Goal: Task Accomplishment & Management: Manage account settings

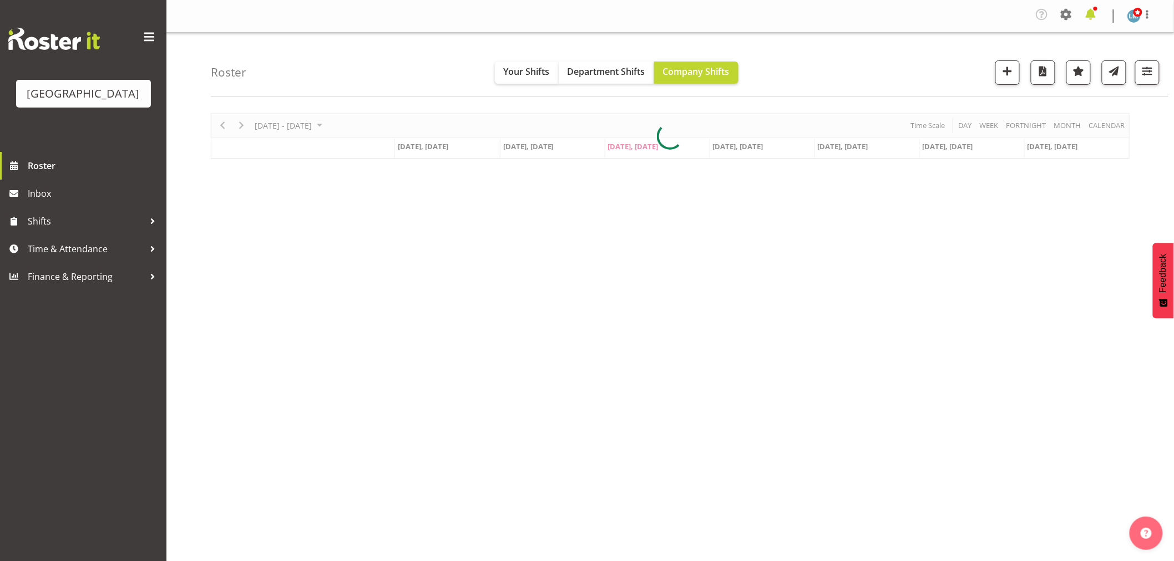
click at [1095, 15] on span at bounding box center [1091, 15] width 18 height 18
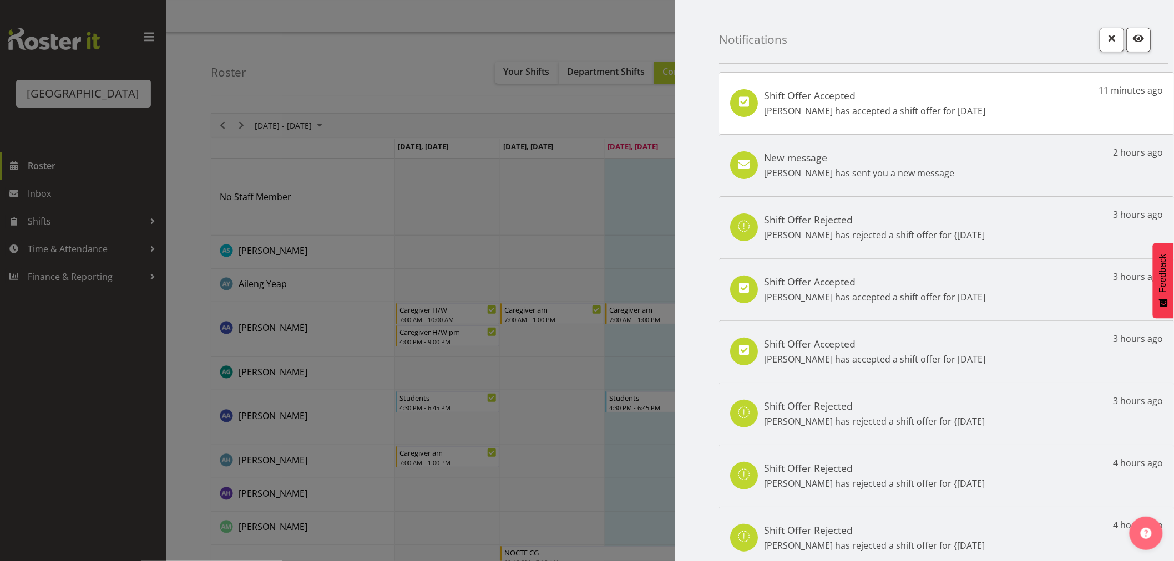
click at [1026, 104] on div "Shift Offer Accepted Miriam Jones has accepted a shift offer for 17th Sep 11 mi…" at bounding box center [946, 103] width 455 height 62
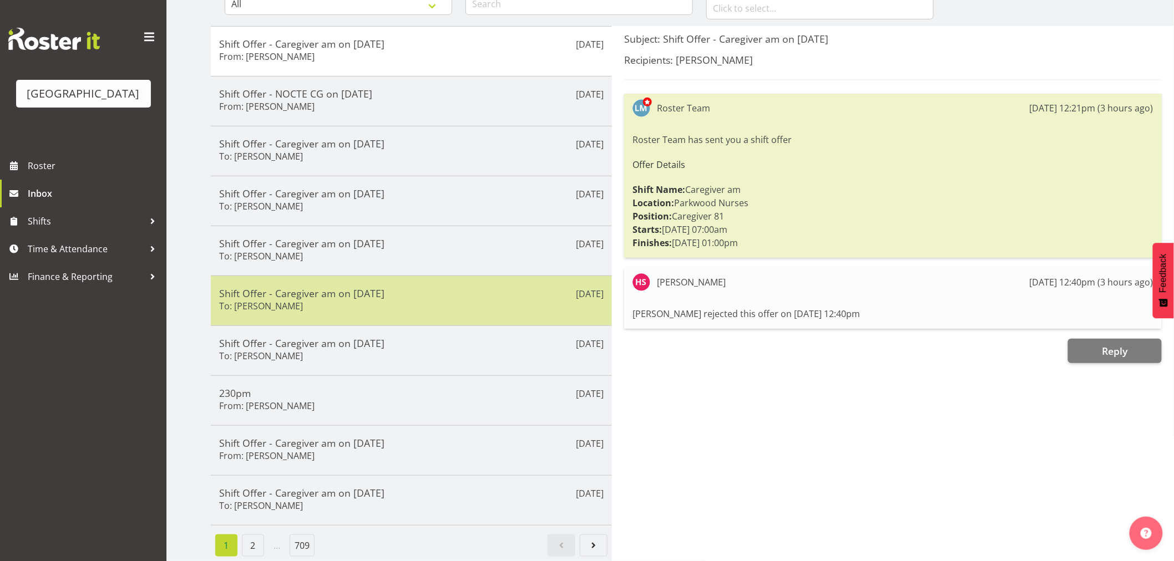
scroll to position [139, 0]
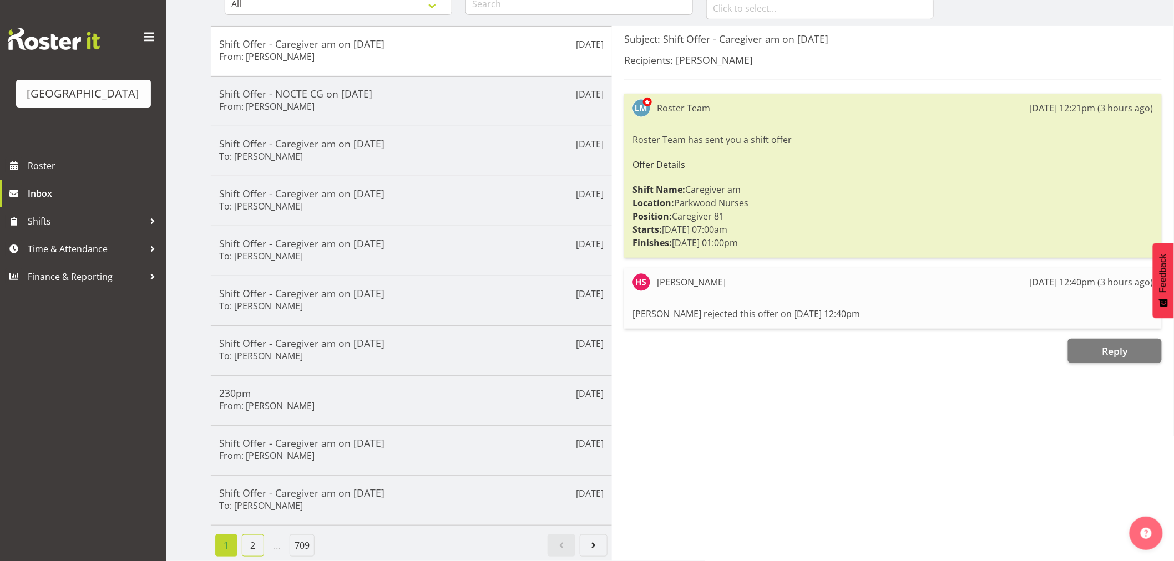
click at [257, 535] on link "2" at bounding box center [253, 546] width 22 height 22
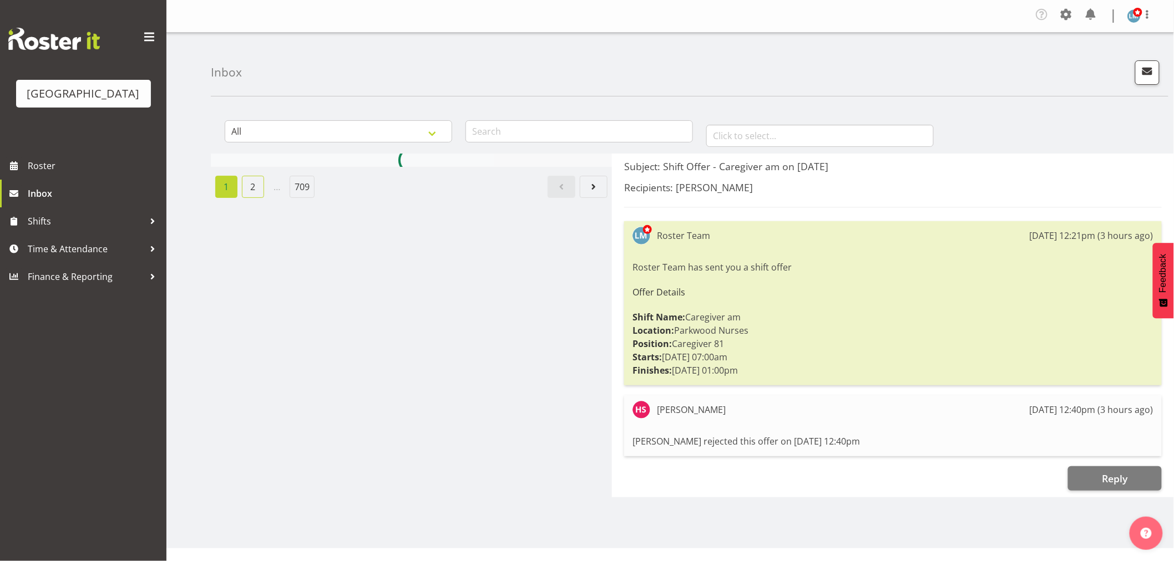
scroll to position [0, 0]
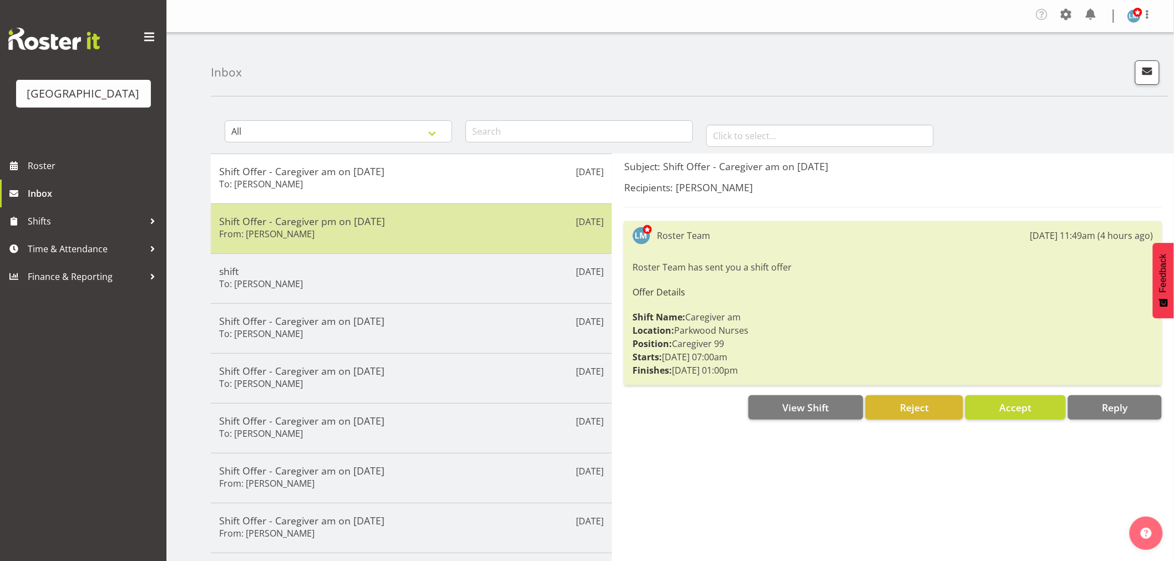
click at [333, 226] on h5 "Shift Offer - Caregiver pm on 17/09/25" at bounding box center [411, 221] width 384 height 12
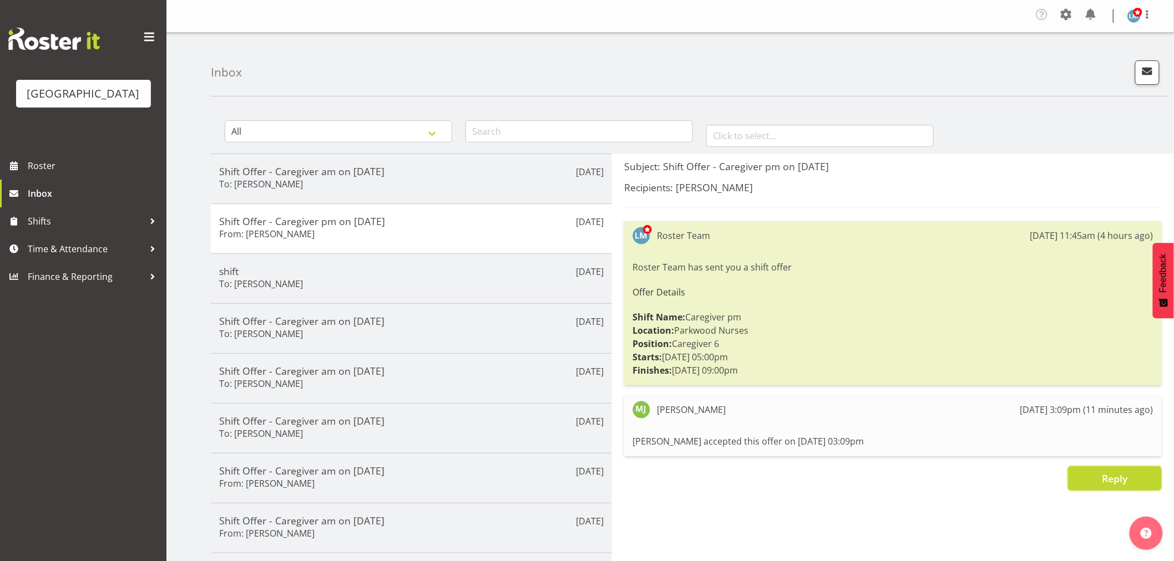
click at [1121, 479] on span "Reply" at bounding box center [1115, 478] width 26 height 13
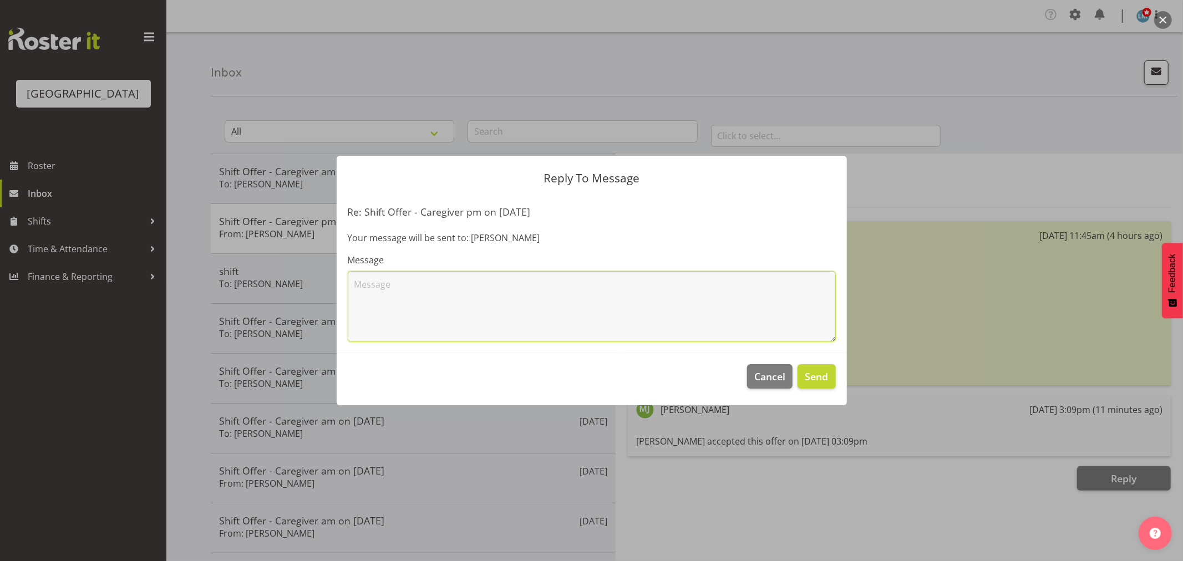
click at [558, 319] on textarea at bounding box center [592, 306] width 488 height 71
type textarea "You are already working 7330pm this day, I must of sent to wrong person. Sorry …"
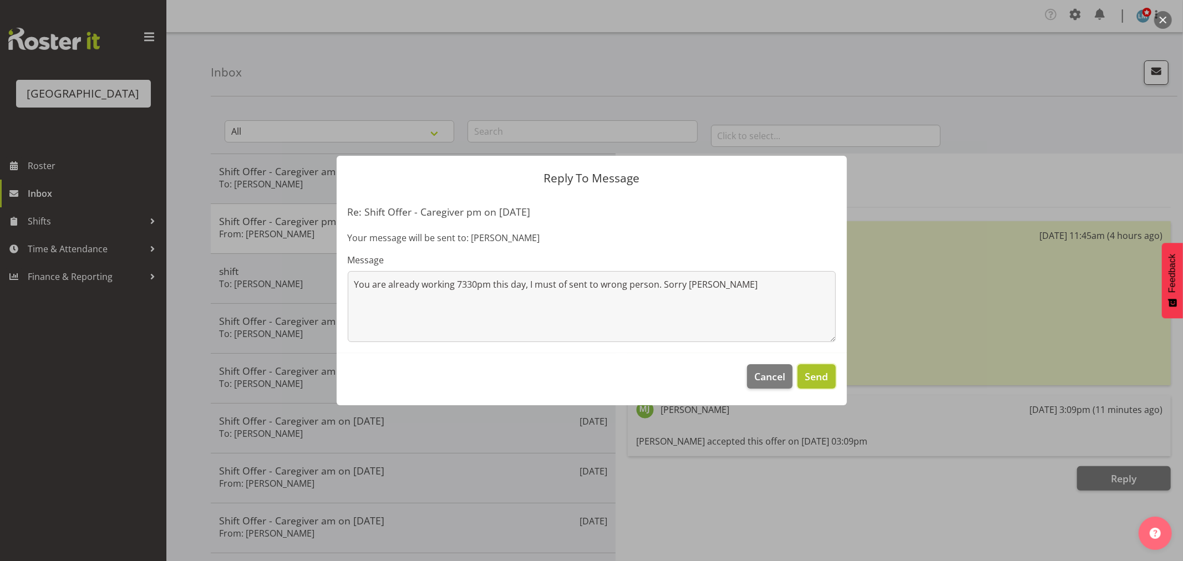
click at [825, 378] on span "Send" at bounding box center [816, 376] width 23 height 14
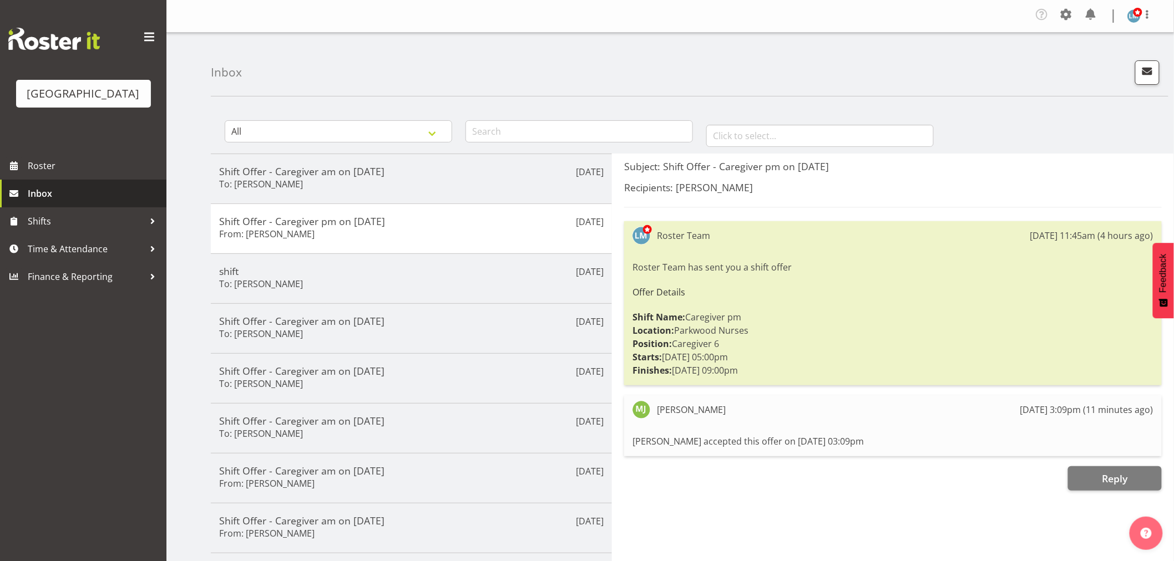
click at [53, 202] on span "Inbox" at bounding box center [94, 193] width 133 height 17
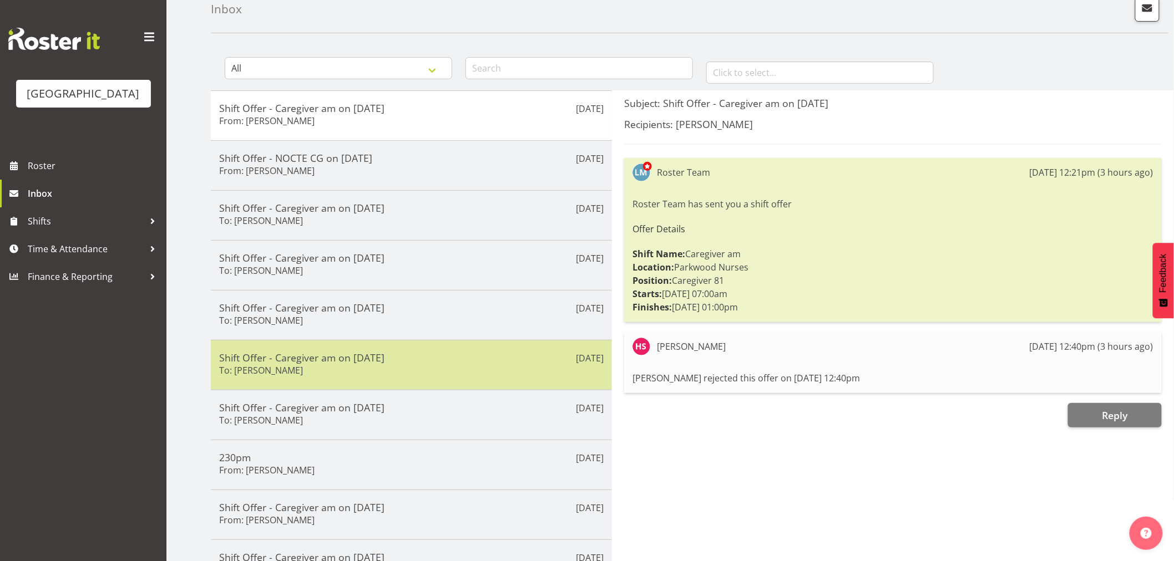
scroll to position [139, 0]
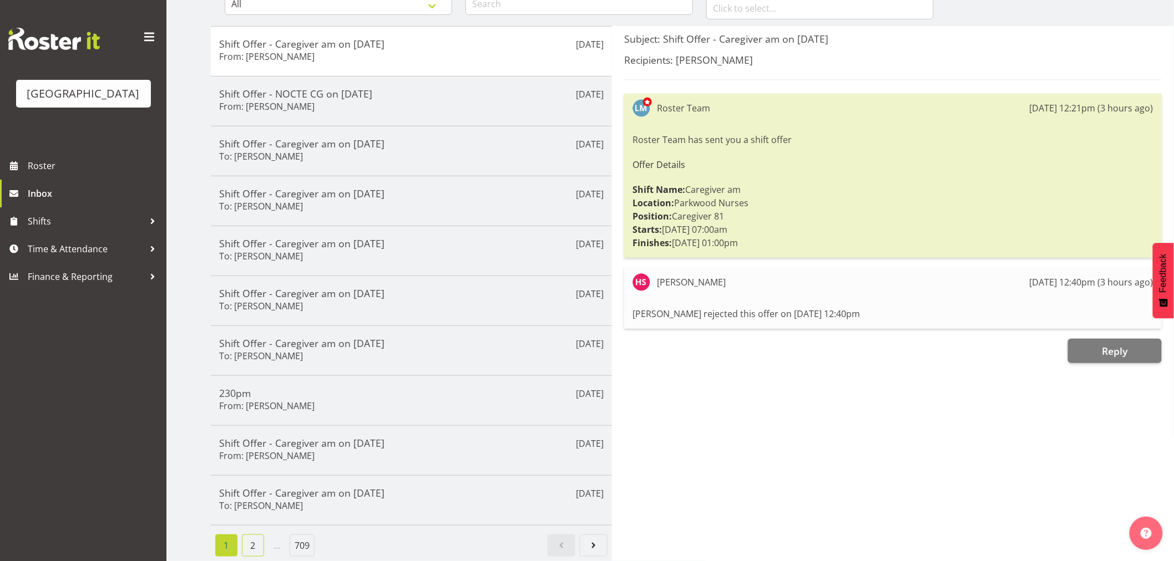
click at [252, 535] on link "2" at bounding box center [253, 546] width 22 height 22
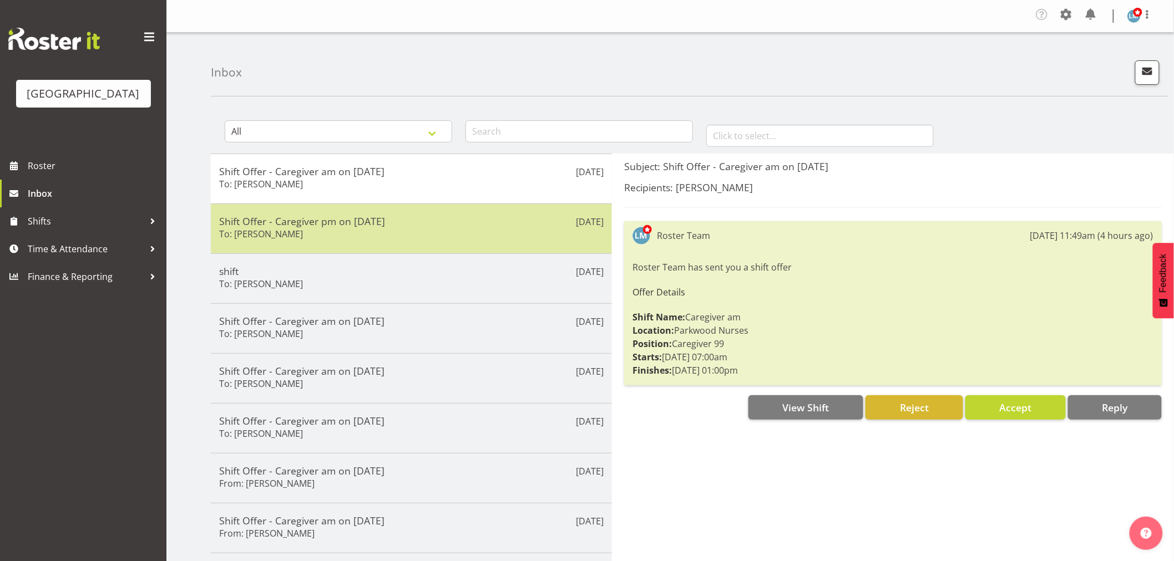
click at [324, 216] on h5 "Shift Offer - Caregiver pm on 17/09/25" at bounding box center [411, 221] width 384 height 12
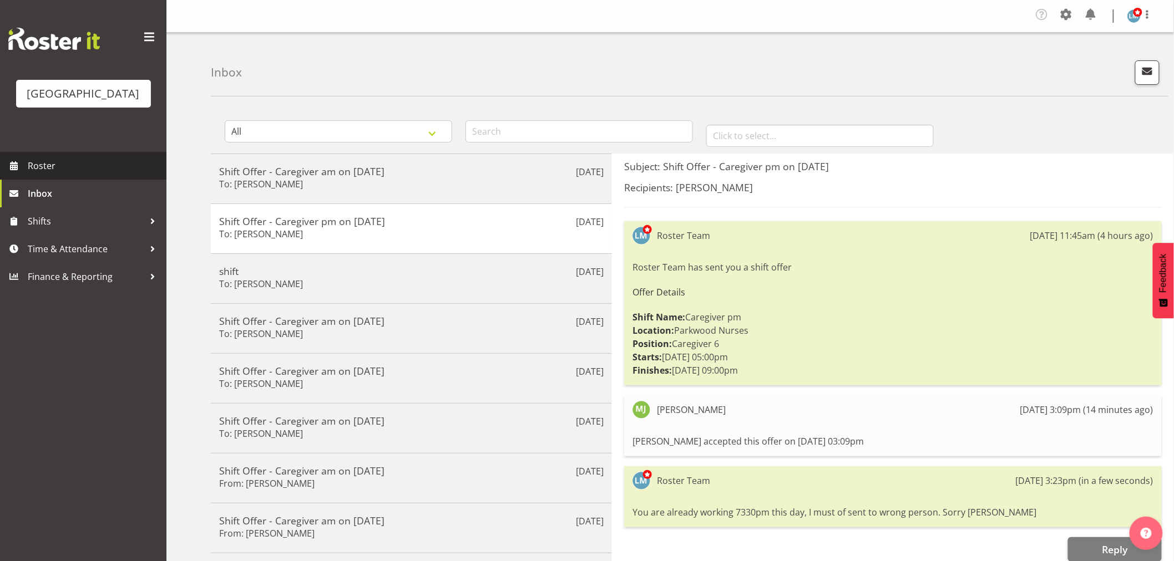
click at [40, 174] on span "Roster" at bounding box center [94, 166] width 133 height 17
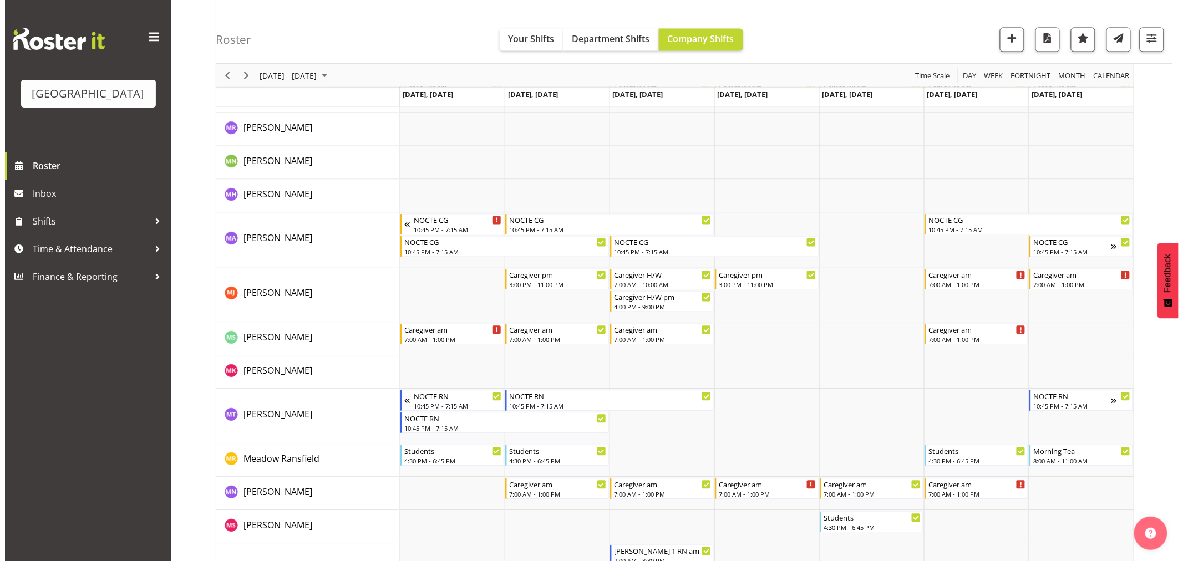
scroll to position [2588, 0]
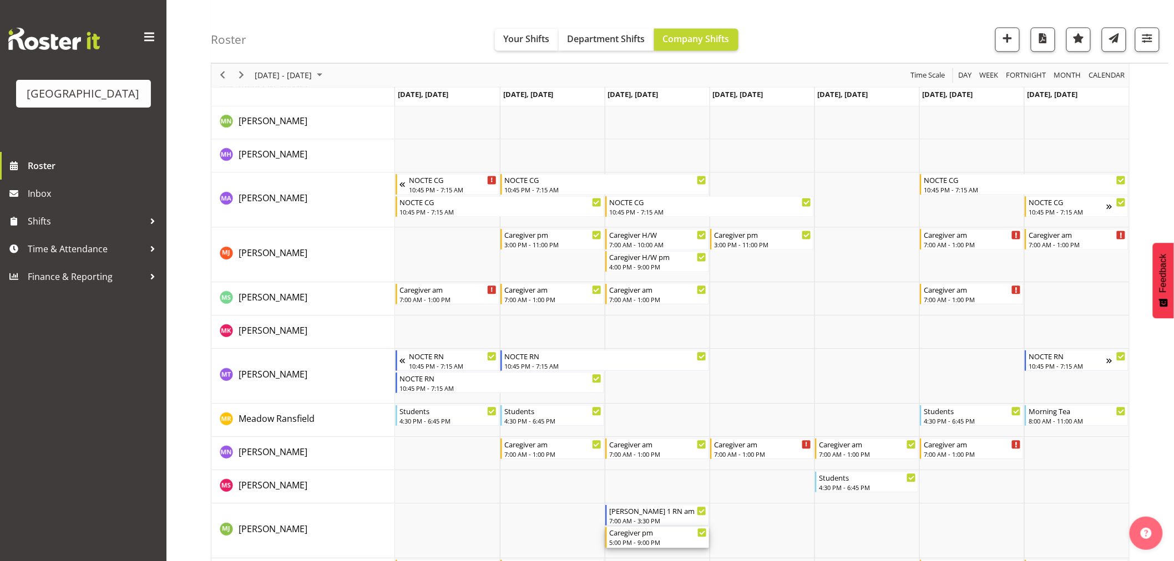
click at [646, 539] on div "5:00 PM - 9:00 PM" at bounding box center [658, 543] width 98 height 9
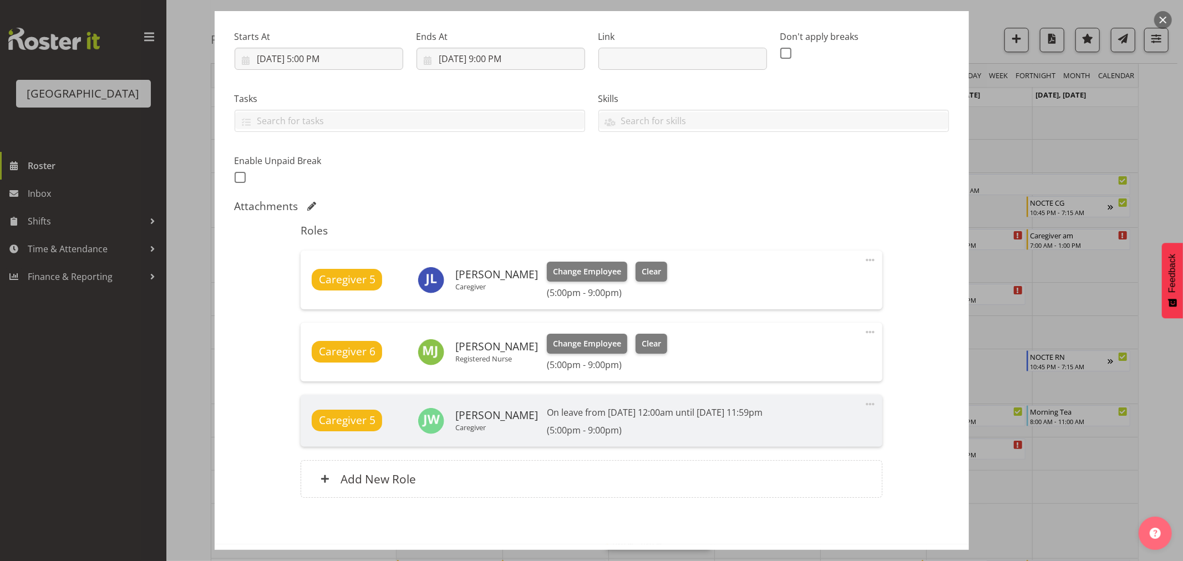
scroll to position [185, 0]
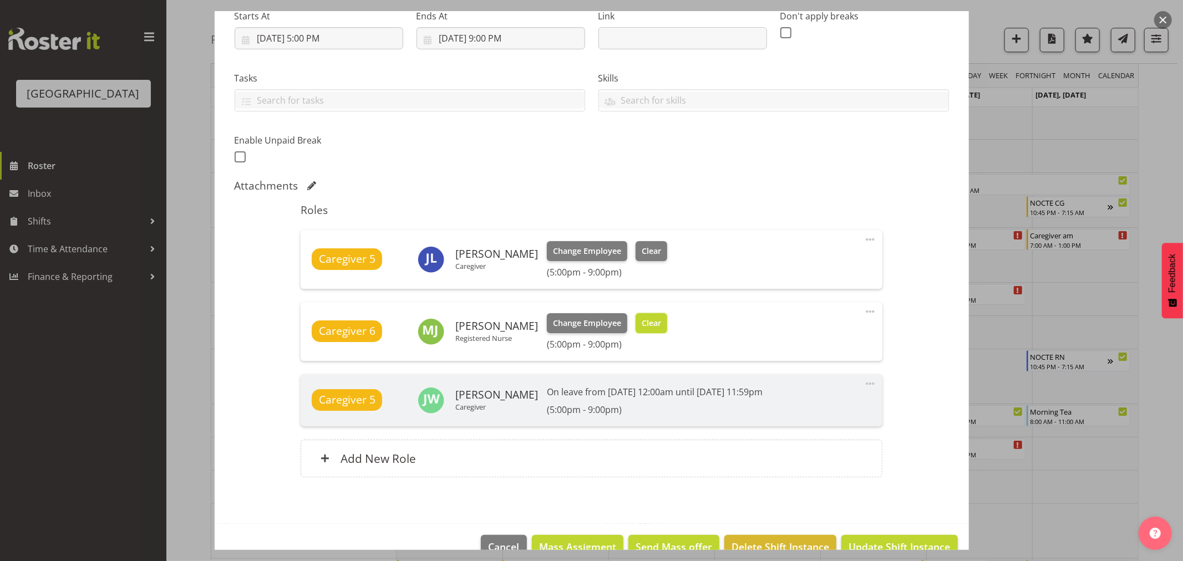
click at [646, 319] on span "Clear" at bounding box center [651, 323] width 19 height 12
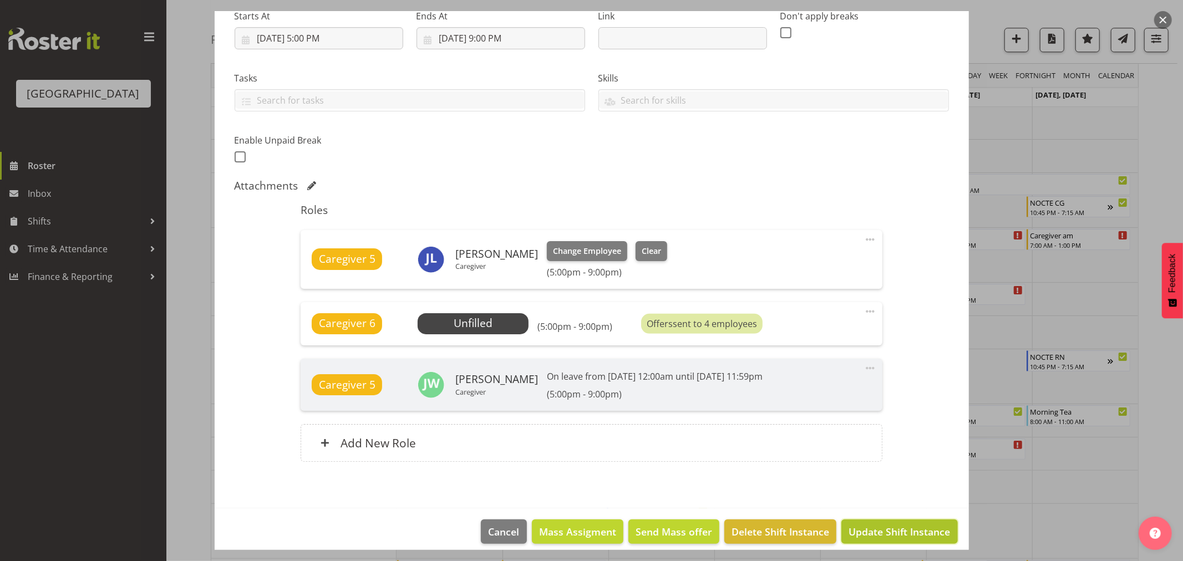
click at [884, 529] on span "Update Shift Instance" at bounding box center [900, 532] width 102 height 14
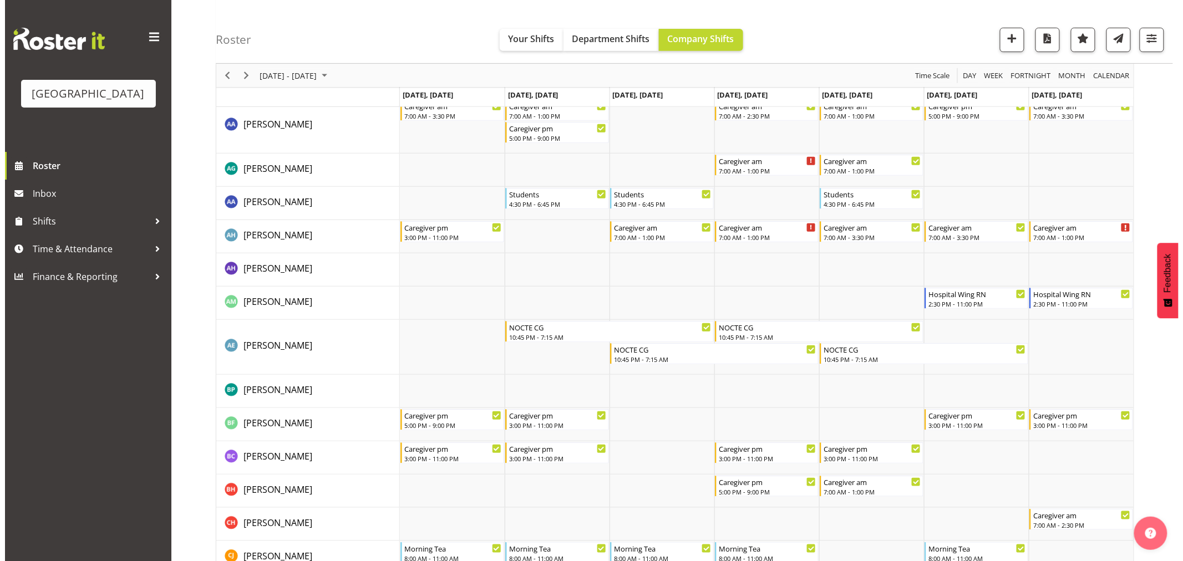
scroll to position [0, 0]
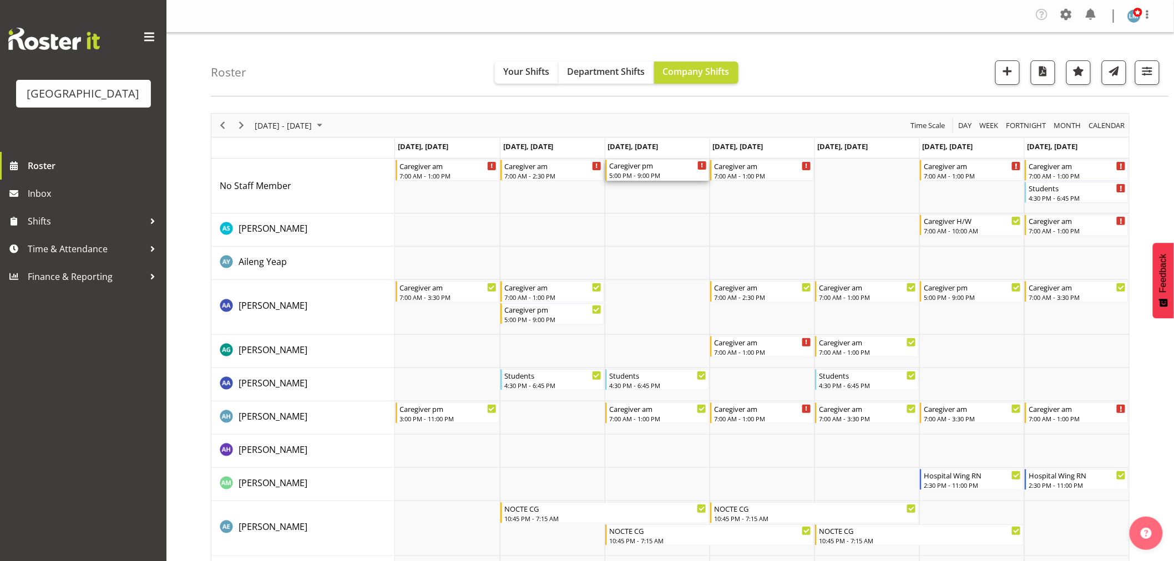
click at [627, 167] on div "Caregiver pm" at bounding box center [658, 165] width 98 height 11
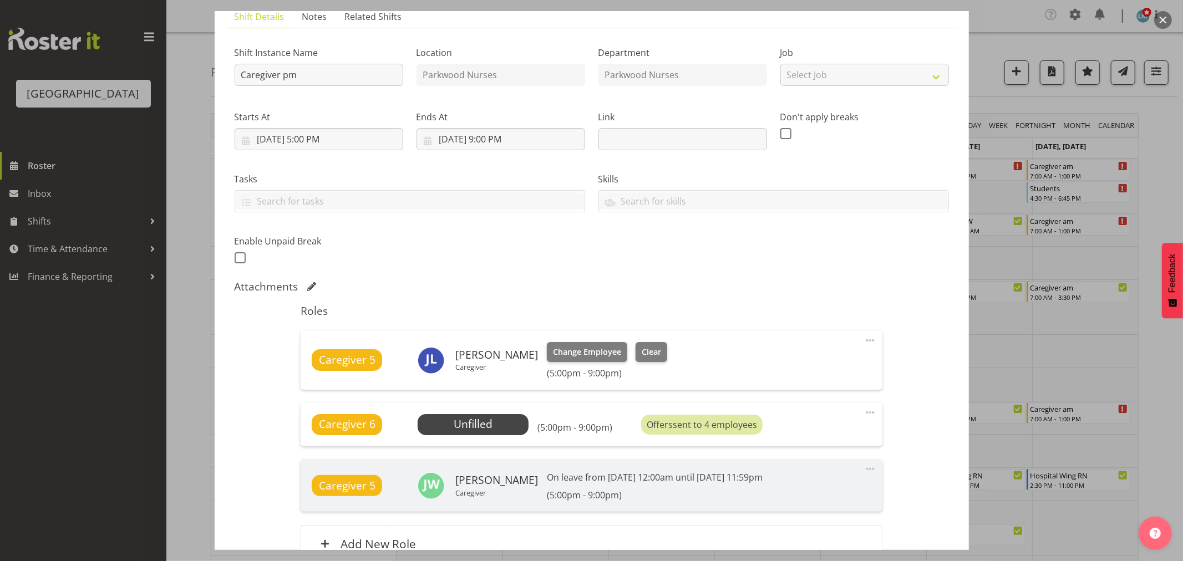
scroll to position [185, 0]
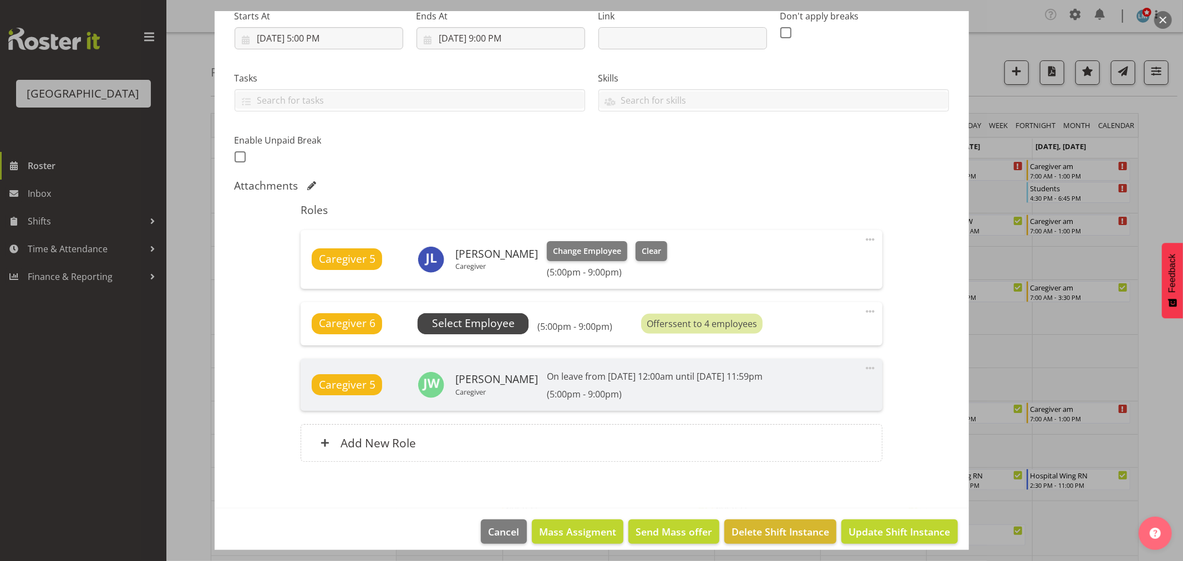
click at [499, 318] on span "Select Employee" at bounding box center [473, 324] width 83 height 16
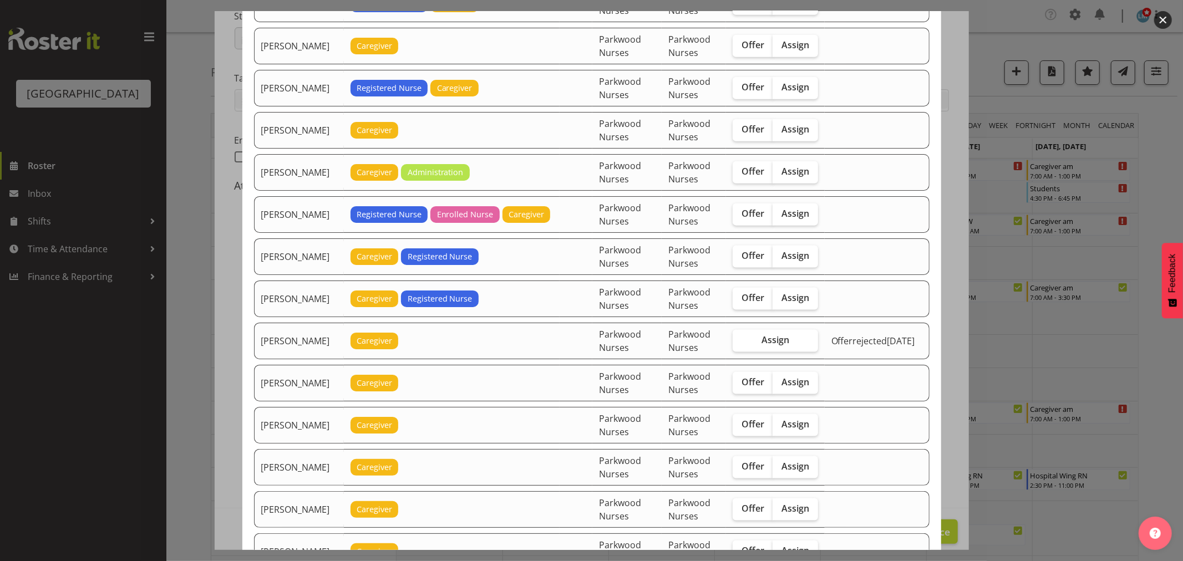
scroll to position [1110, 0]
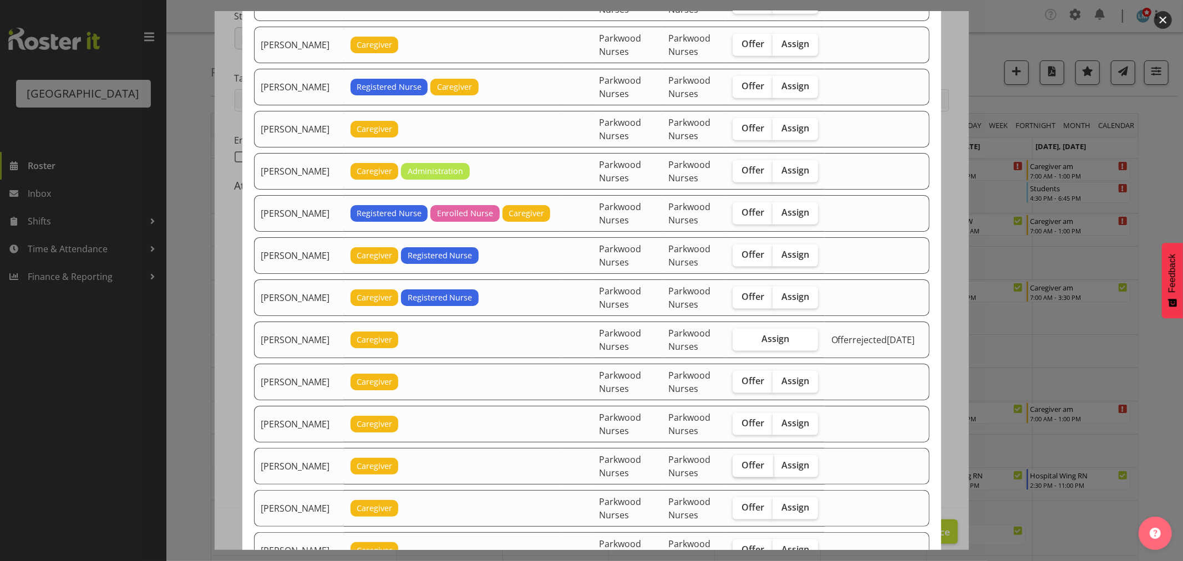
click at [761, 471] on span "Offer" at bounding box center [753, 465] width 23 height 11
click at [740, 469] on input "Offer" at bounding box center [736, 465] width 7 height 7
checkbox input "true"
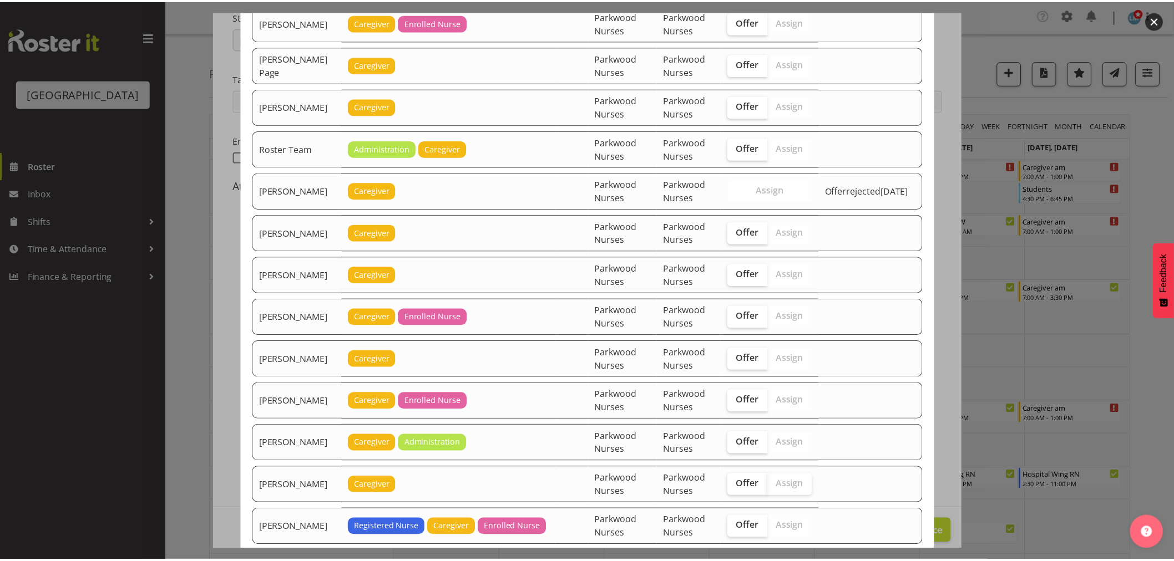
scroll to position [1934, 0]
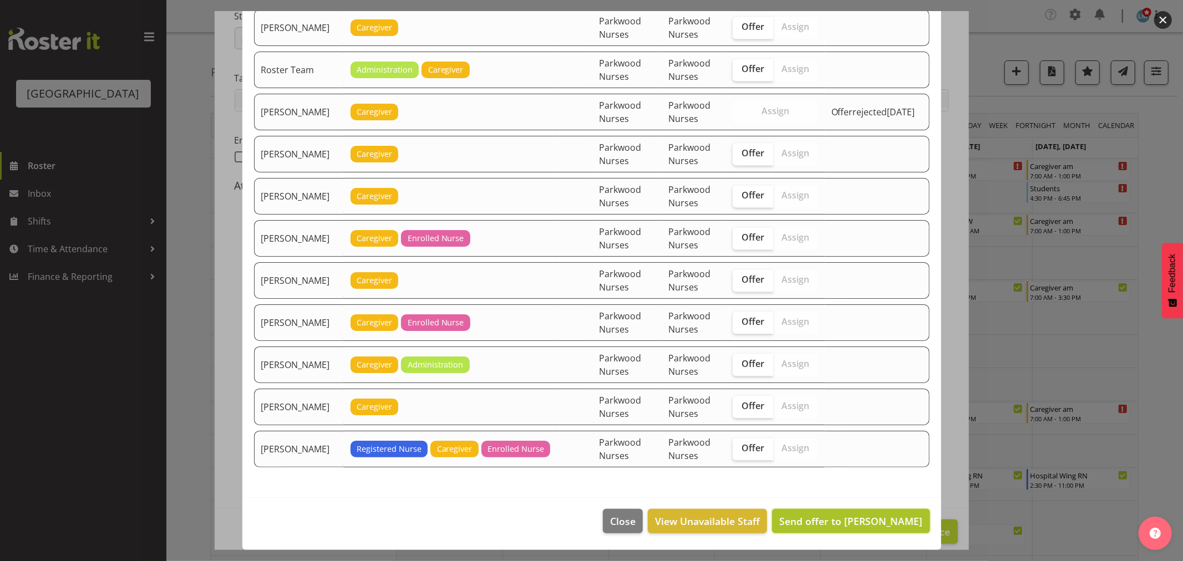
click at [848, 523] on span "Send offer to Maricon Nillo" at bounding box center [850, 521] width 143 height 13
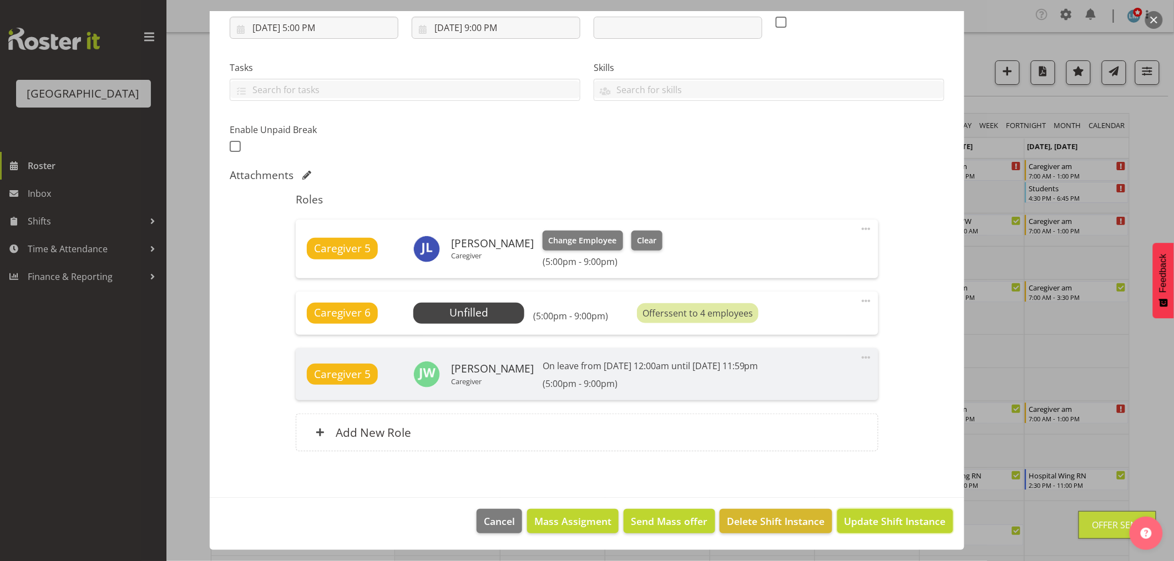
click at [848, 523] on span "Update Shift Instance" at bounding box center [895, 521] width 102 height 14
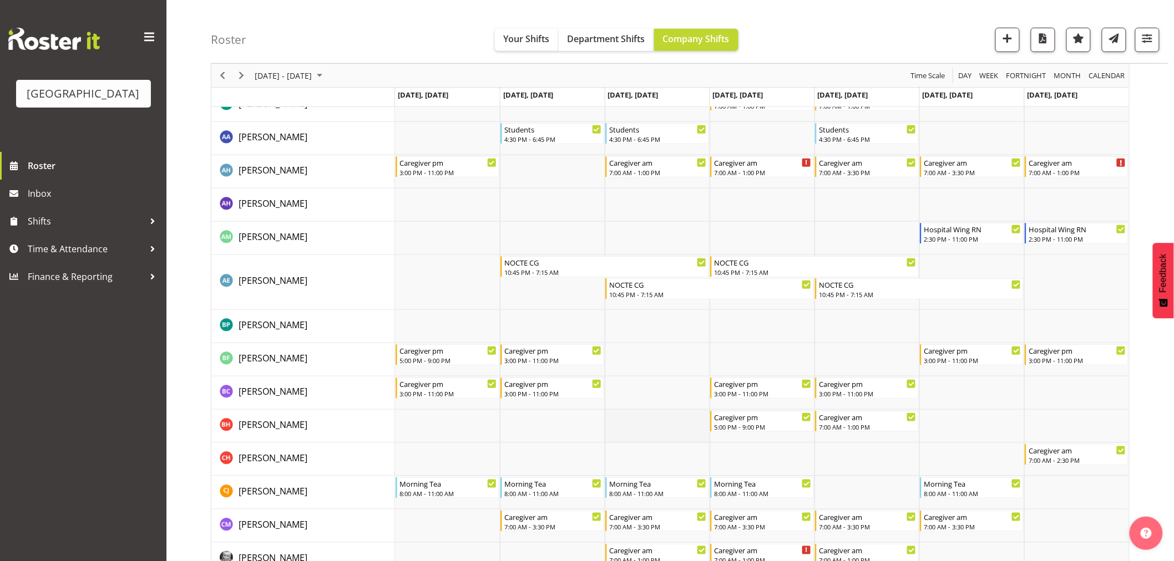
scroll to position [0, 0]
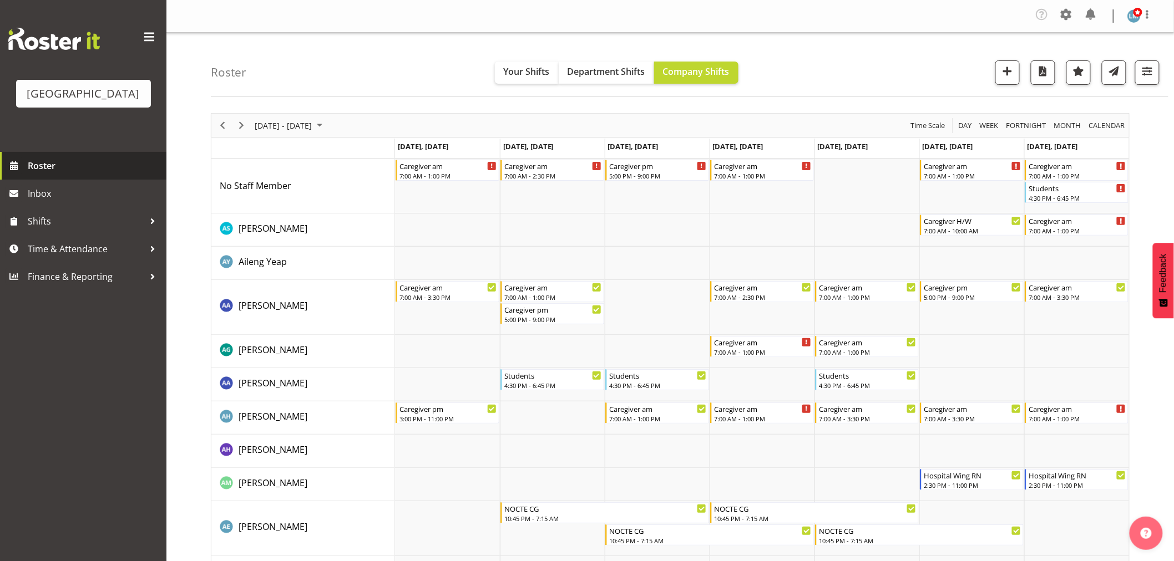
click at [52, 174] on span "Roster" at bounding box center [94, 166] width 133 height 17
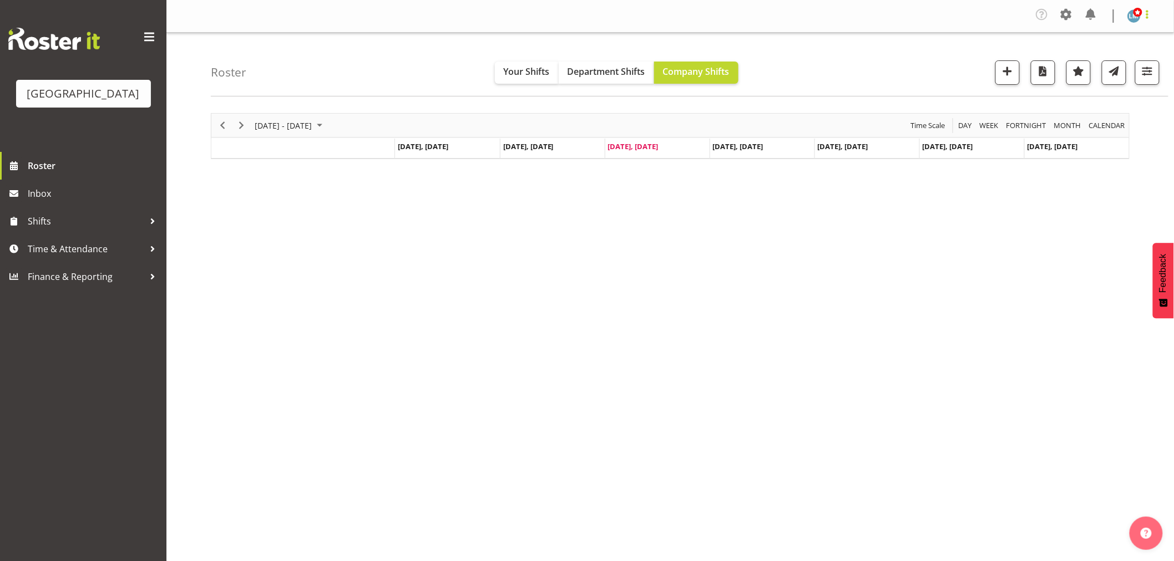
click at [1150, 11] on span at bounding box center [1147, 14] width 13 height 13
click at [1128, 65] on link "Log Out" at bounding box center [1100, 61] width 107 height 20
